Goal: Check status

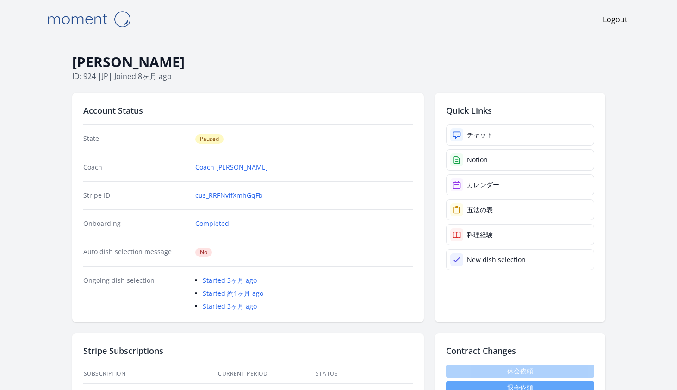
scroll to position [76, 0]
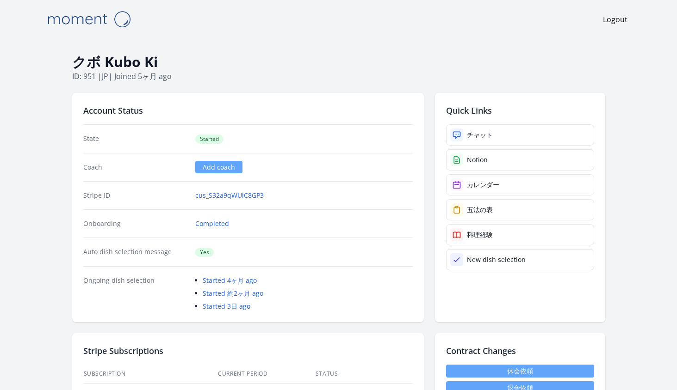
scroll to position [316, 0]
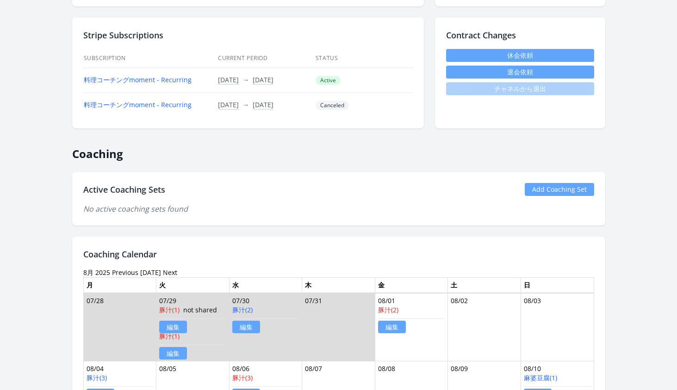
click at [121, 272] on link "Previous" at bounding box center [125, 272] width 26 height 9
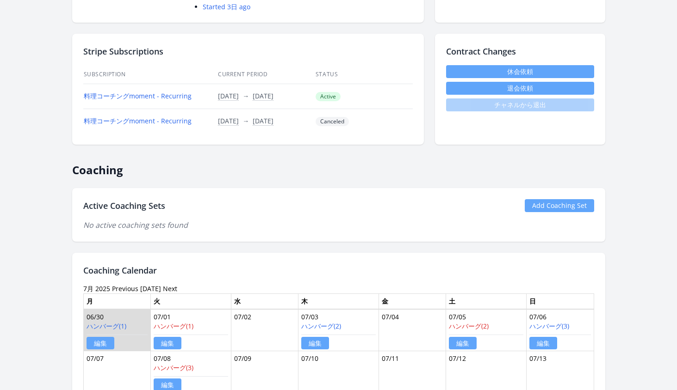
scroll to position [302, 0]
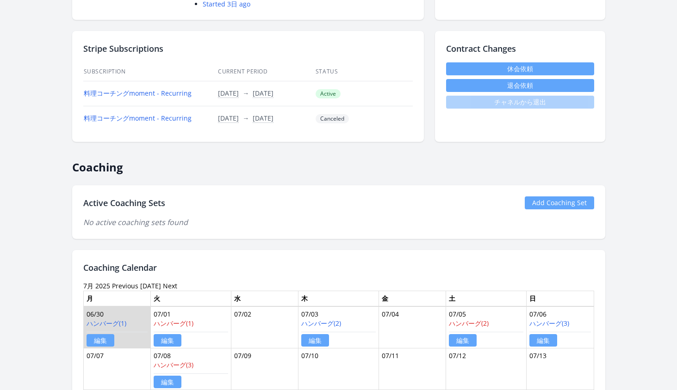
click at [120, 286] on link "Previous" at bounding box center [125, 286] width 26 height 9
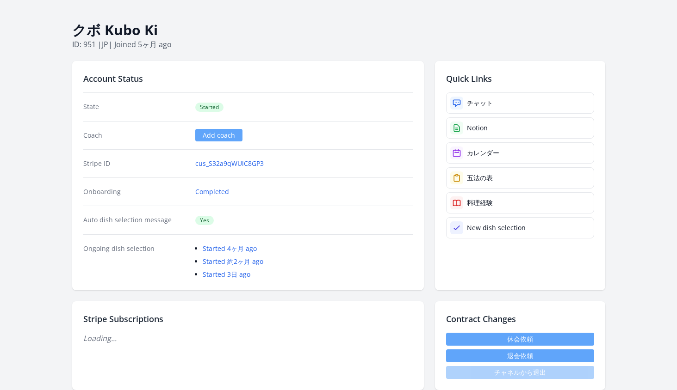
scroll to position [294, 0]
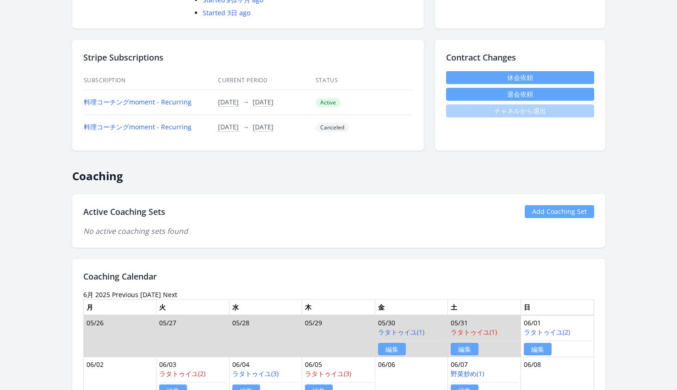
click at [123, 294] on link "Previous" at bounding box center [125, 294] width 26 height 9
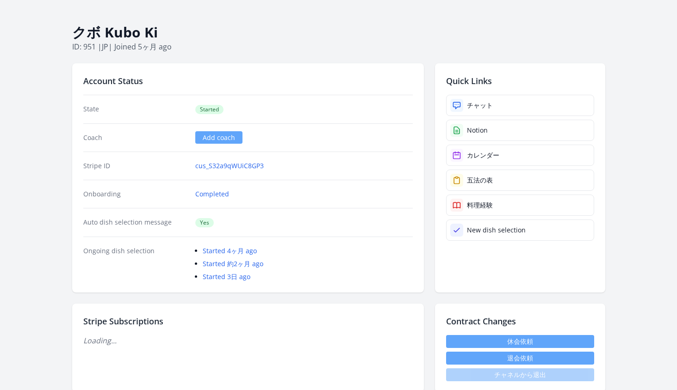
scroll to position [423, 0]
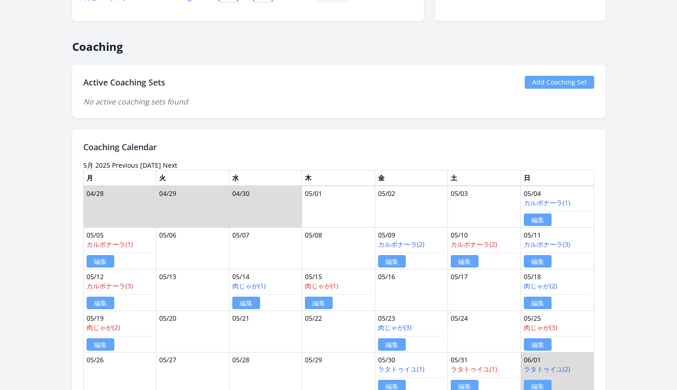
click at [119, 167] on link "Previous" at bounding box center [125, 165] width 26 height 9
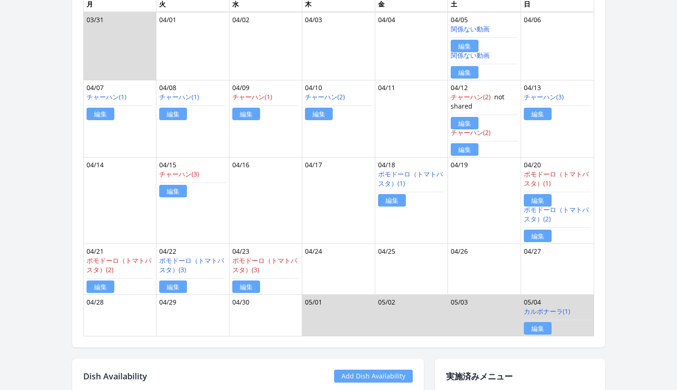
scroll to position [514, 0]
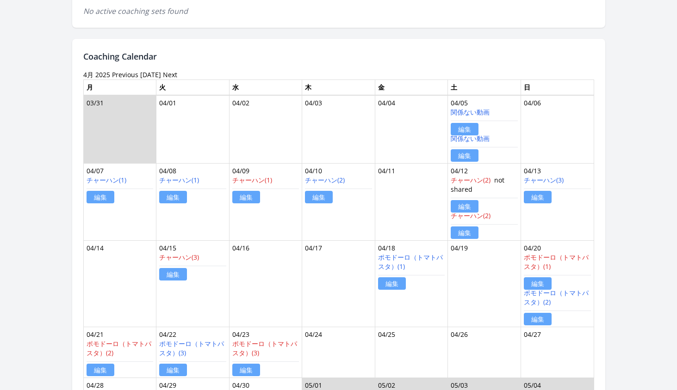
click at [150, 76] on link "[DATE]" at bounding box center [150, 74] width 21 height 9
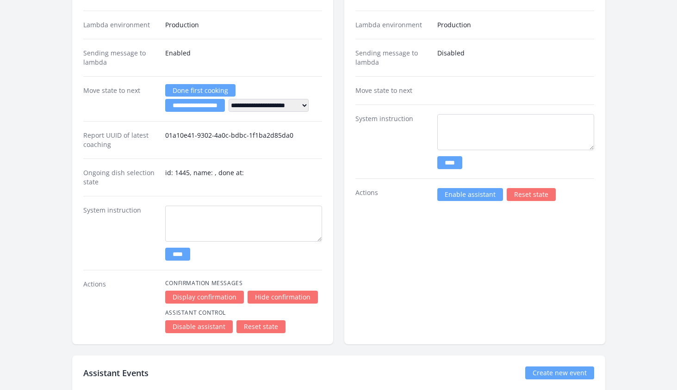
scroll to position [1693, 0]
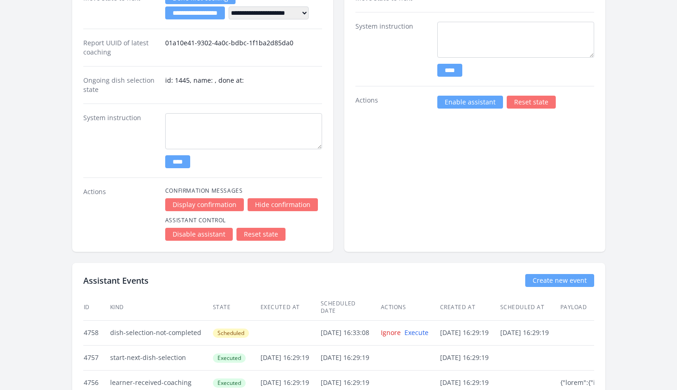
drag, startPoint x: 108, startPoint y: 326, endPoint x: 200, endPoint y: 330, distance: 92.1
copy tr "dish-selection-not-completed"
drag, startPoint x: 387, startPoint y: 326, endPoint x: 361, endPoint y: 326, distance: 25.9
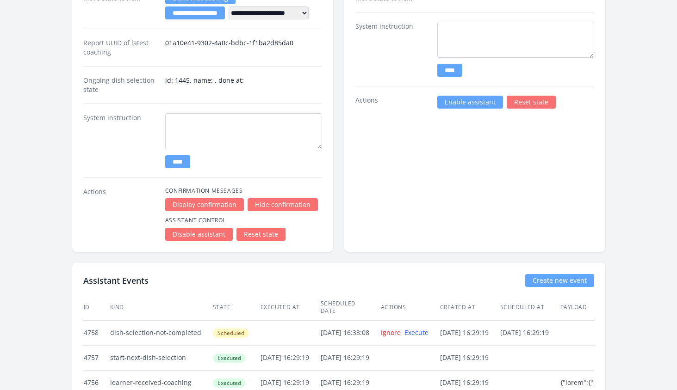
click at [361, 326] on td "[DATE] 16:33:08" at bounding box center [350, 332] width 60 height 25
copy td "16:33:08"
click at [400, 328] on link "Ignore" at bounding box center [391, 332] width 20 height 9
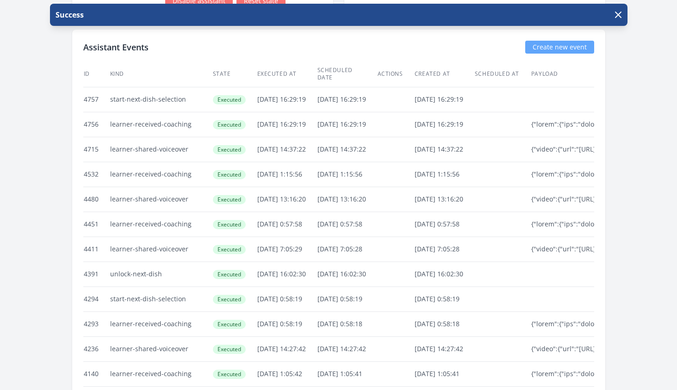
scroll to position [1926, 0]
